Goal: Information Seeking & Learning: Learn about a topic

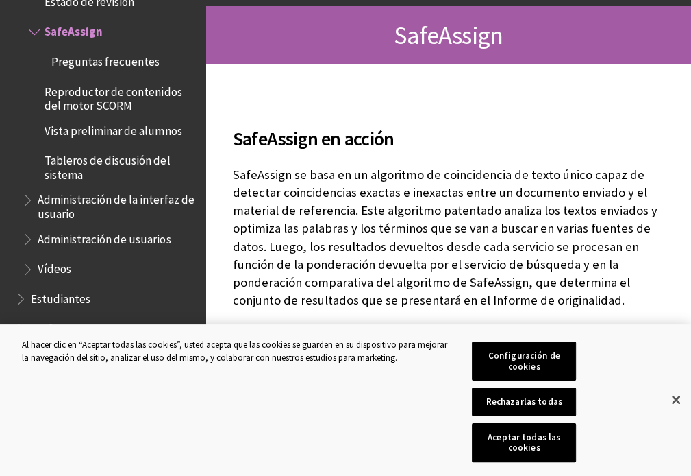
scroll to position [274, 0]
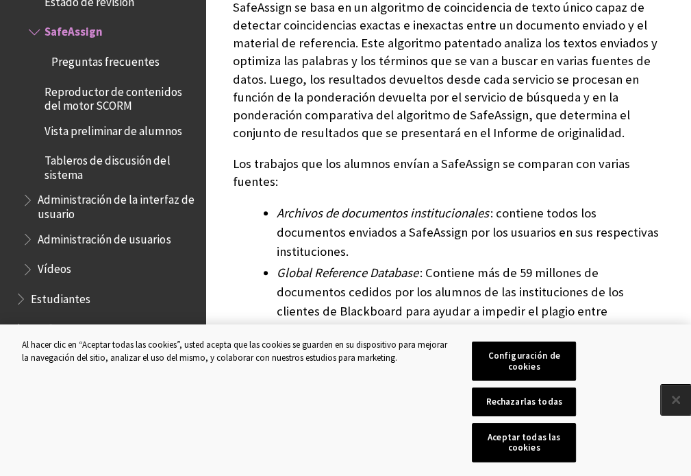
click at [663, 412] on button "Cerrar" at bounding box center [676, 399] width 30 height 30
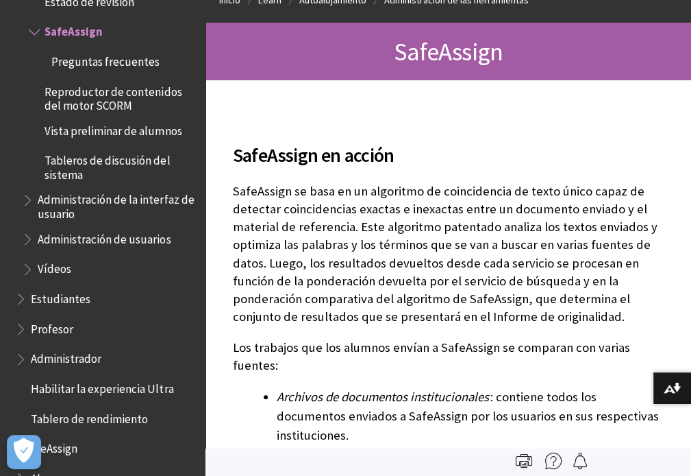
scroll to position [0, 0]
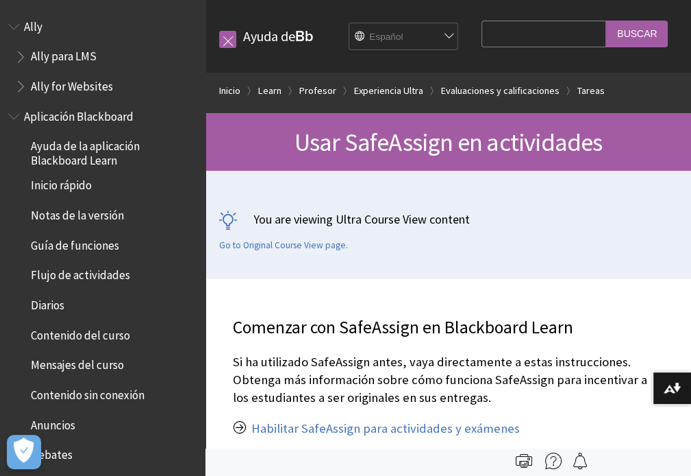
scroll to position [2061, 0]
